Goal: Task Accomplishment & Management: Manage account settings

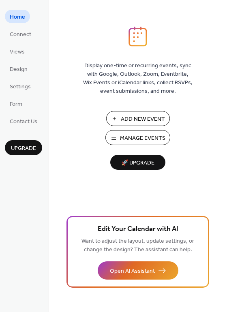
click at [122, 141] on span "Manage Events" at bounding box center [142, 138] width 45 height 8
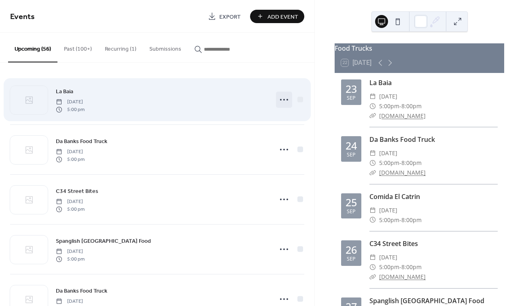
click at [279, 102] on icon at bounding box center [284, 99] width 13 height 13
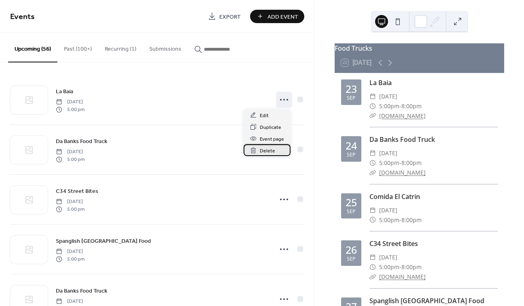
click at [265, 150] on span "Delete" at bounding box center [267, 150] width 15 height 8
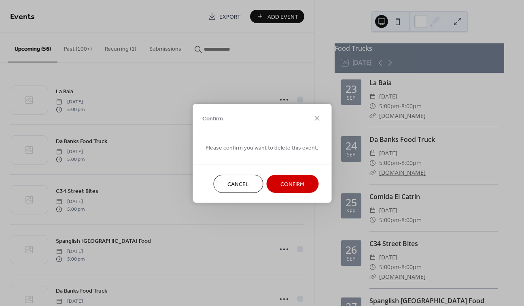
click at [285, 181] on span "Confirm" at bounding box center [292, 184] width 24 height 8
